Goal: Task Accomplishment & Management: Manage account settings

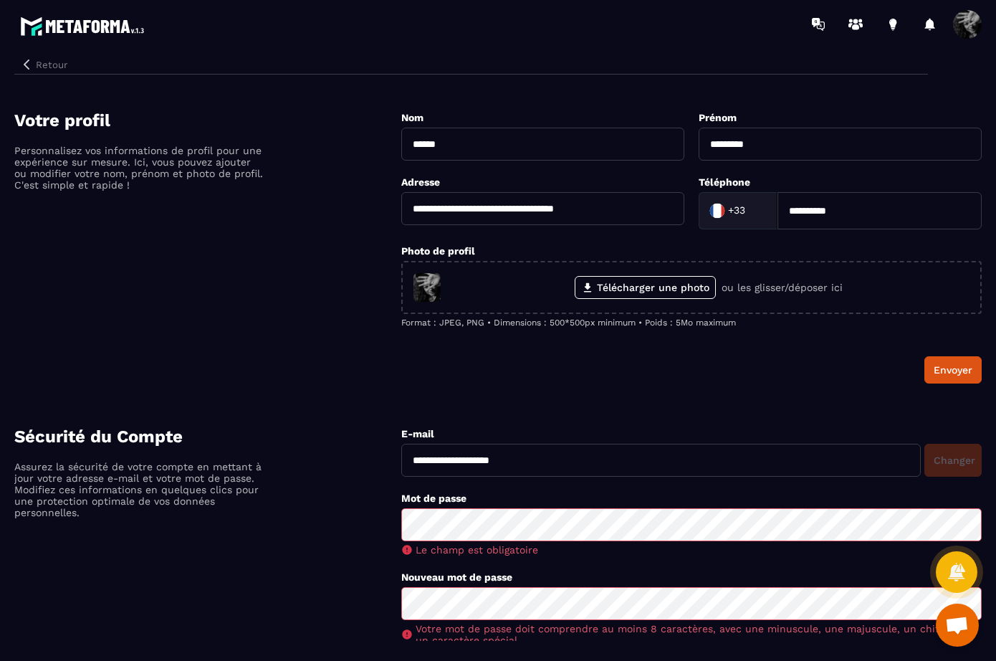
click at [39, 65] on button "Retour" at bounding box center [43, 64] width 59 height 19
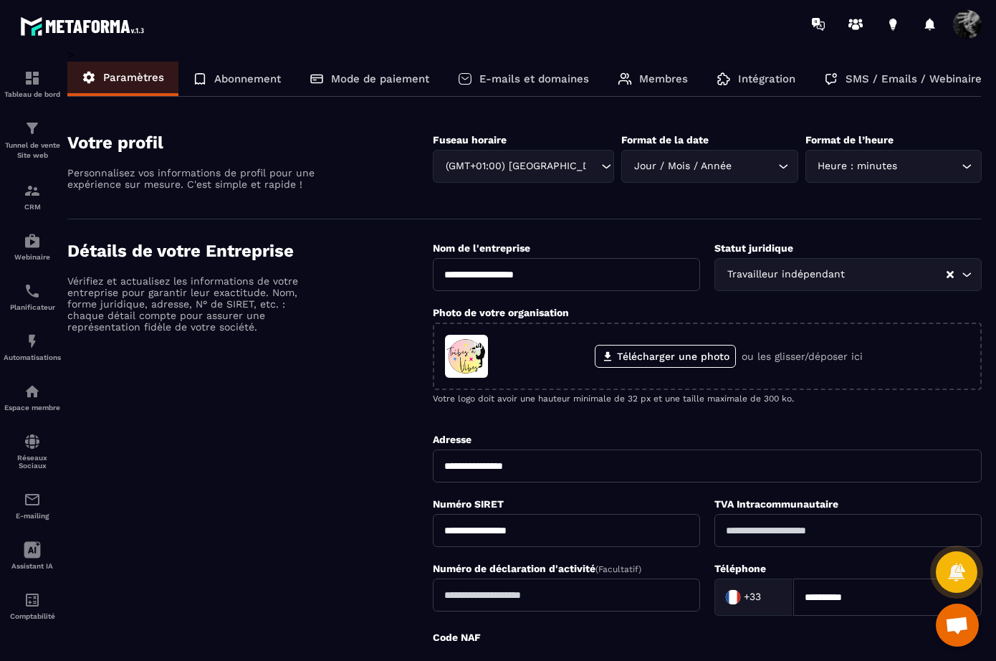
click at [239, 77] on p "Abonnement" at bounding box center [247, 78] width 67 height 13
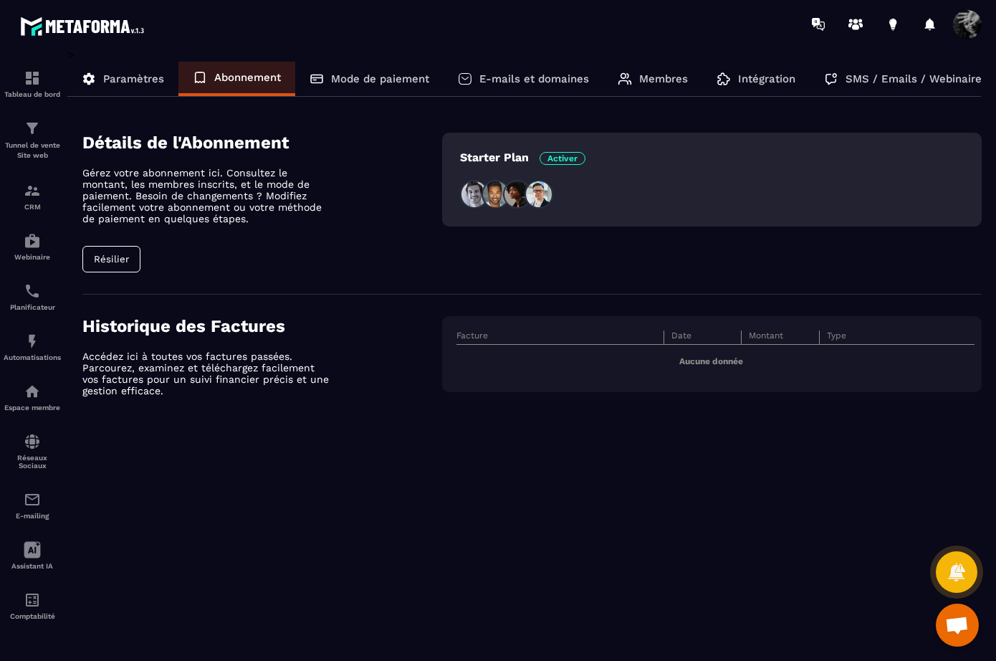
click at [375, 72] on p "Mode de paiement" at bounding box center [380, 78] width 98 height 13
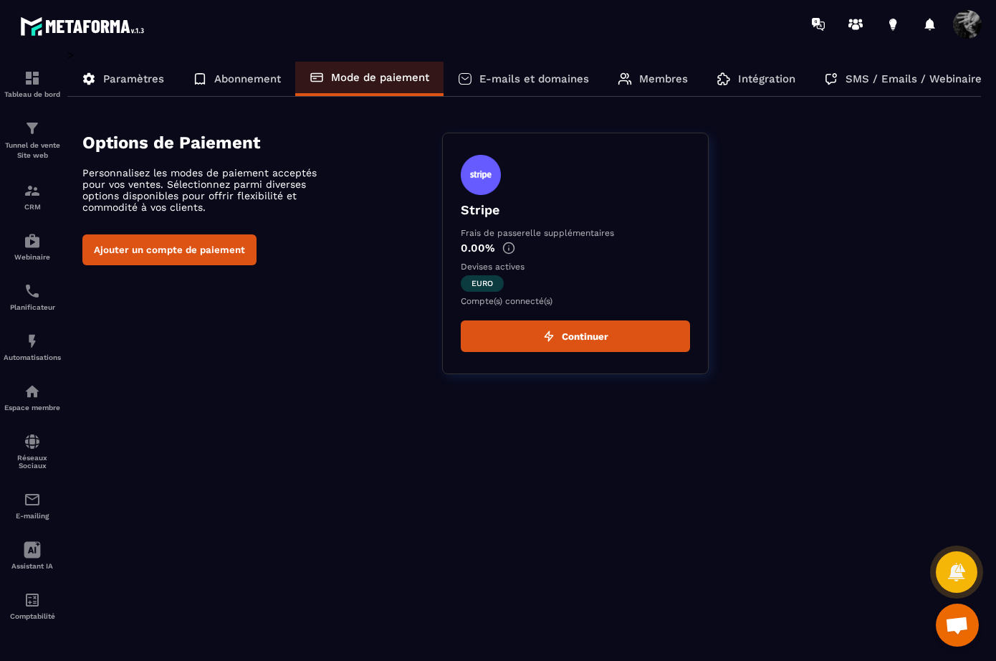
click at [240, 80] on p "Abonnement" at bounding box center [247, 78] width 67 height 13
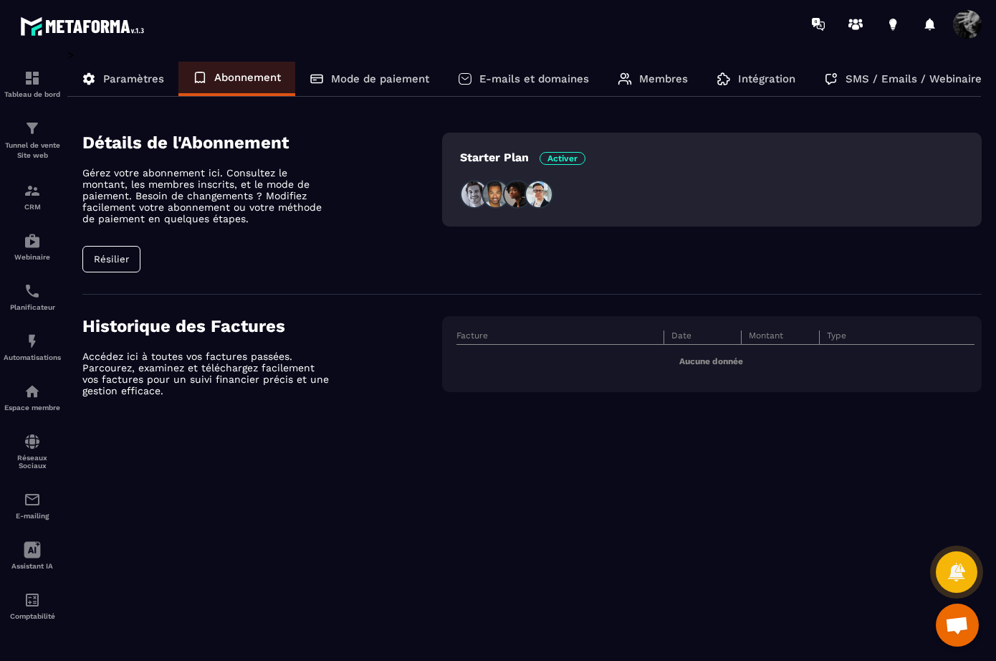
click at [370, 74] on p "Mode de paiement" at bounding box center [380, 78] width 98 height 13
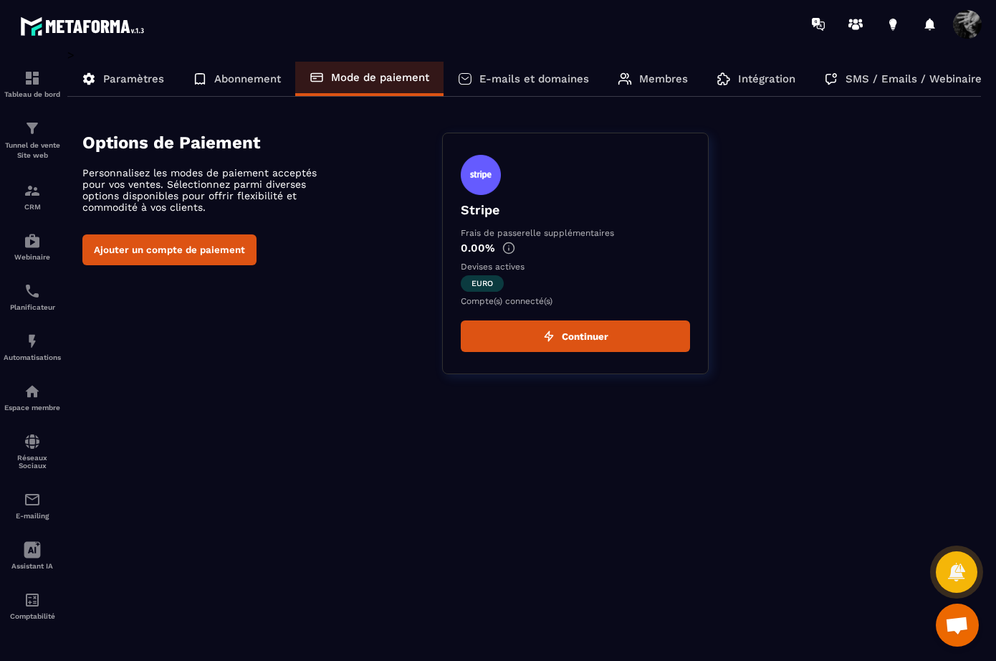
click at [142, 253] on button "Ajouter un compte de paiement" at bounding box center [169, 249] width 174 height 31
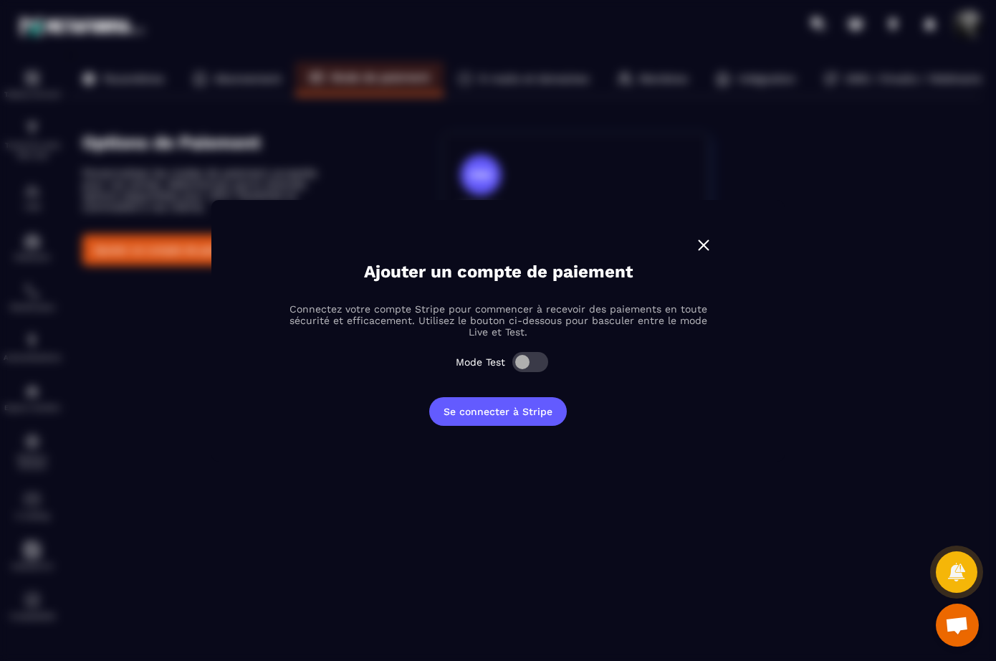
click at [533, 363] on span "Modal window" at bounding box center [530, 362] width 36 height 20
click at [530, 364] on span "Modal window" at bounding box center [530, 362] width 36 height 20
click at [541, 357] on span "Modal window" at bounding box center [530, 362] width 36 height 20
click at [535, 361] on span "Modal window" at bounding box center [530, 362] width 36 height 20
click at [512, 413] on button "Se connecter à Stripe" at bounding box center [498, 411] width 138 height 29
